Goal: Check status: Check status

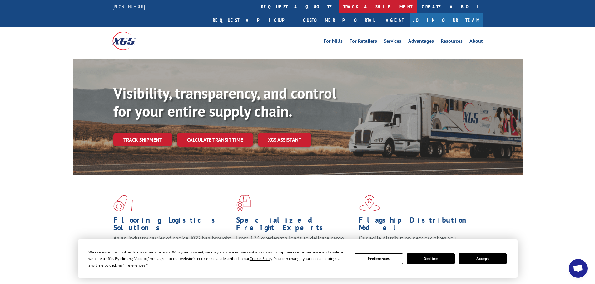
click at [338, 10] on link "track a shipment" at bounding box center [377, 6] width 78 height 13
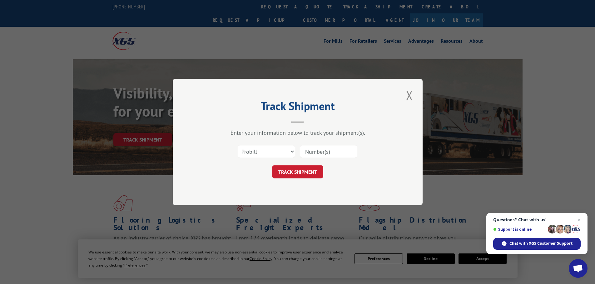
click at [333, 150] on input at bounding box center [328, 151] width 57 height 13
type input "475883965271"
click button "TRACK SHIPMENT" at bounding box center [297, 171] width 51 height 13
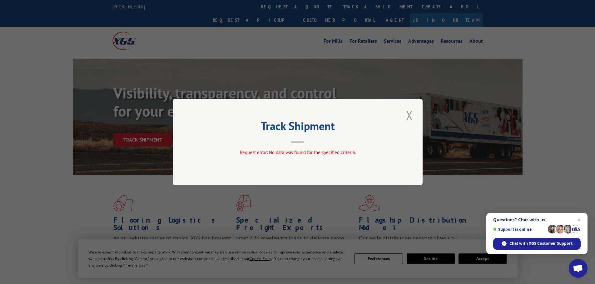
click at [406, 119] on button "Close modal" at bounding box center [409, 115] width 11 height 17
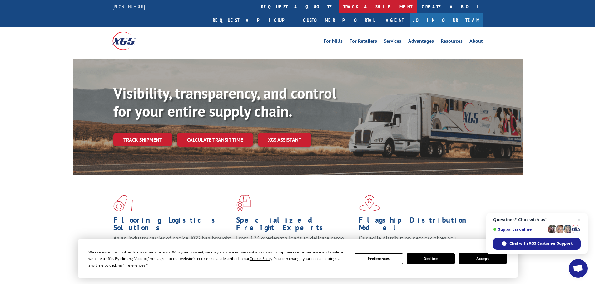
click at [338, 7] on link "track a shipment" at bounding box center [377, 6] width 78 height 13
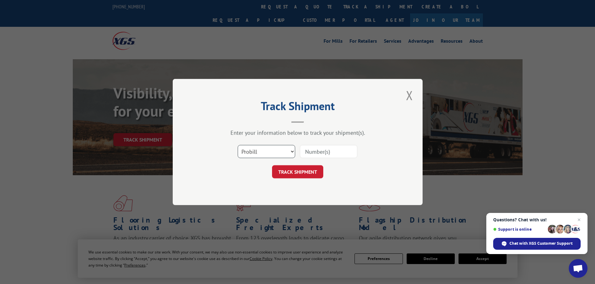
click at [275, 148] on select "Select category... Probill BOL PO" at bounding box center [265, 151] width 57 height 13
